Goal: Task Accomplishment & Management: Use online tool/utility

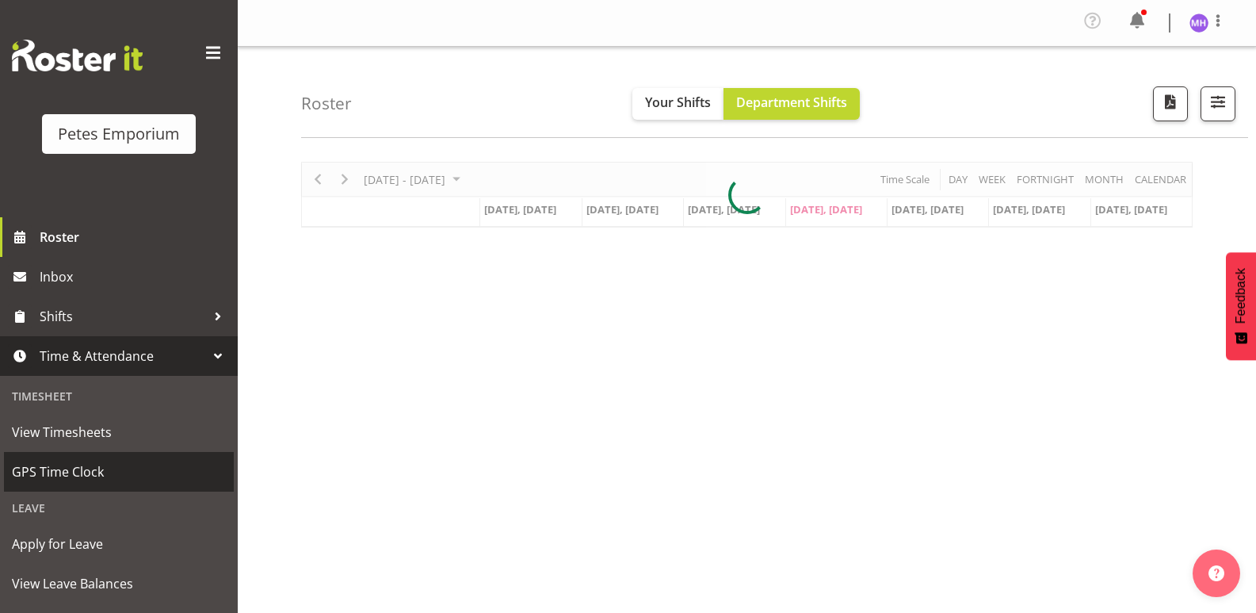
click at [124, 475] on span "GPS Time Clock" at bounding box center [119, 472] width 214 height 24
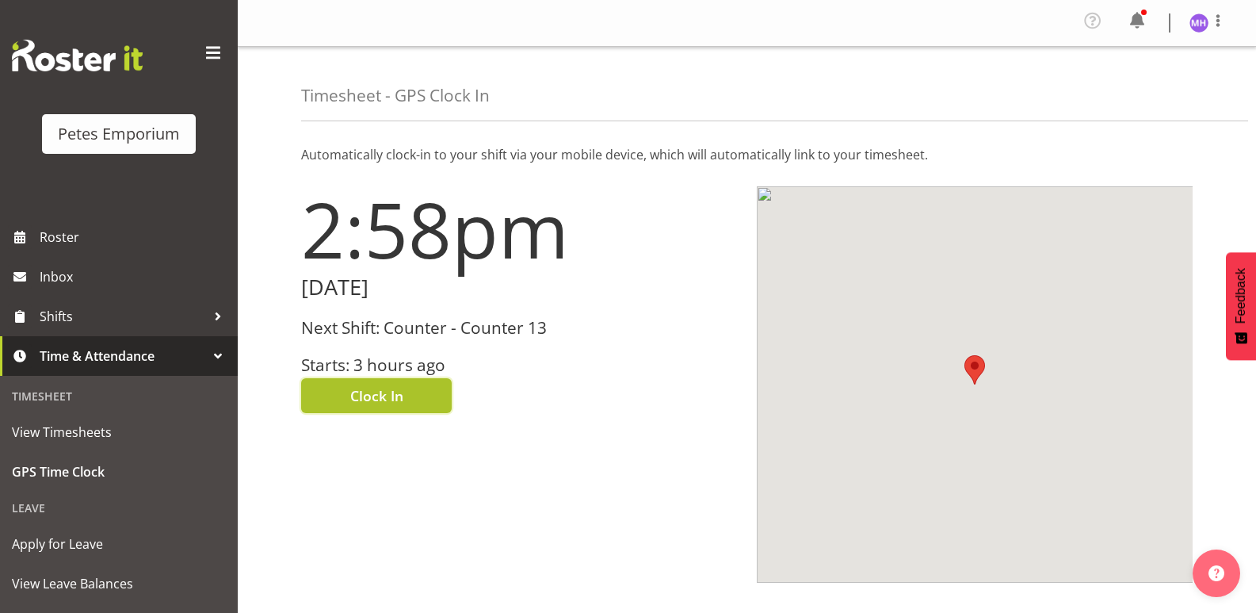
click at [403, 400] on button "Clock In" at bounding box center [376, 395] width 151 height 35
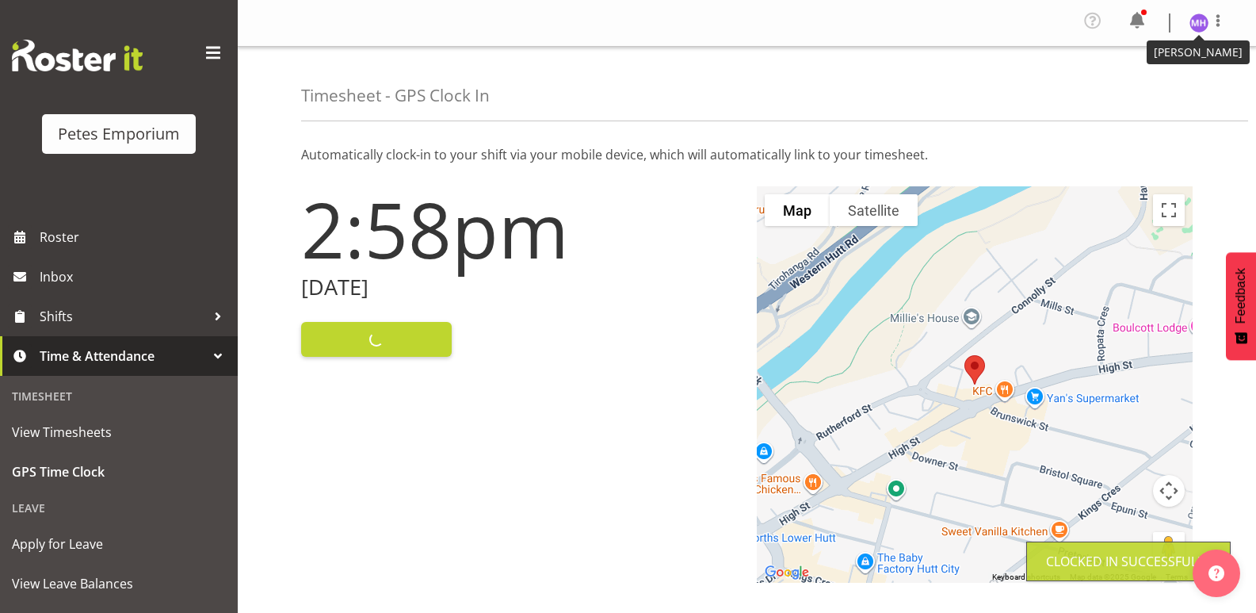
click at [1203, 23] on img at bounding box center [1199, 22] width 19 height 19
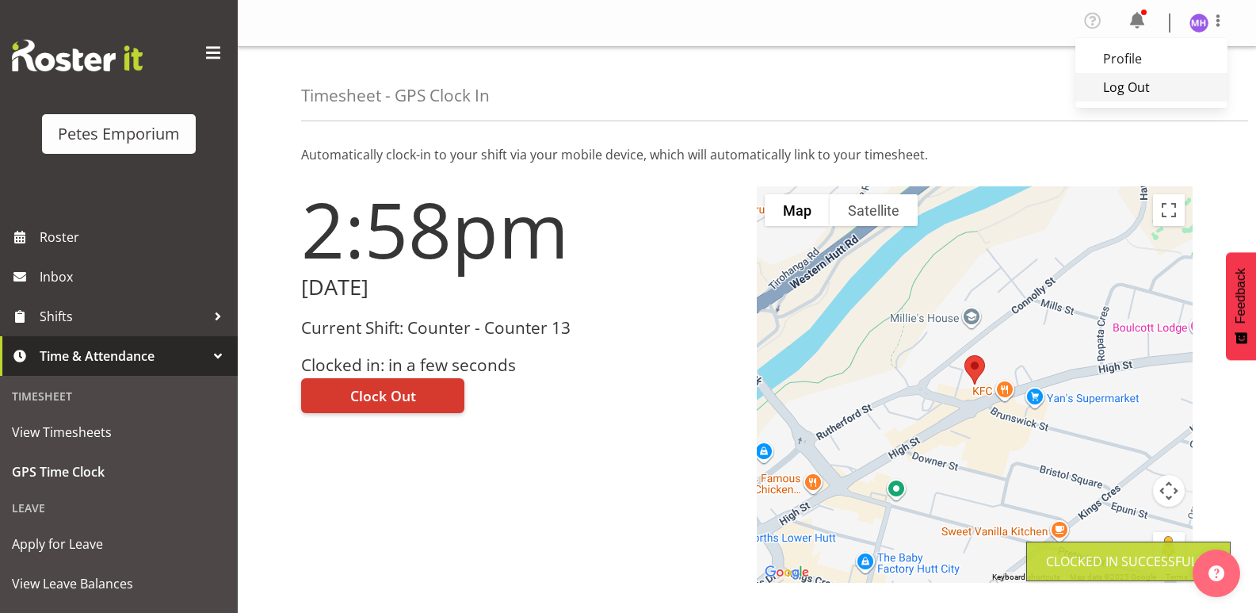
click at [1193, 94] on link "Log Out" at bounding box center [1152, 87] width 152 height 29
